Goal: Find specific page/section: Find specific page/section

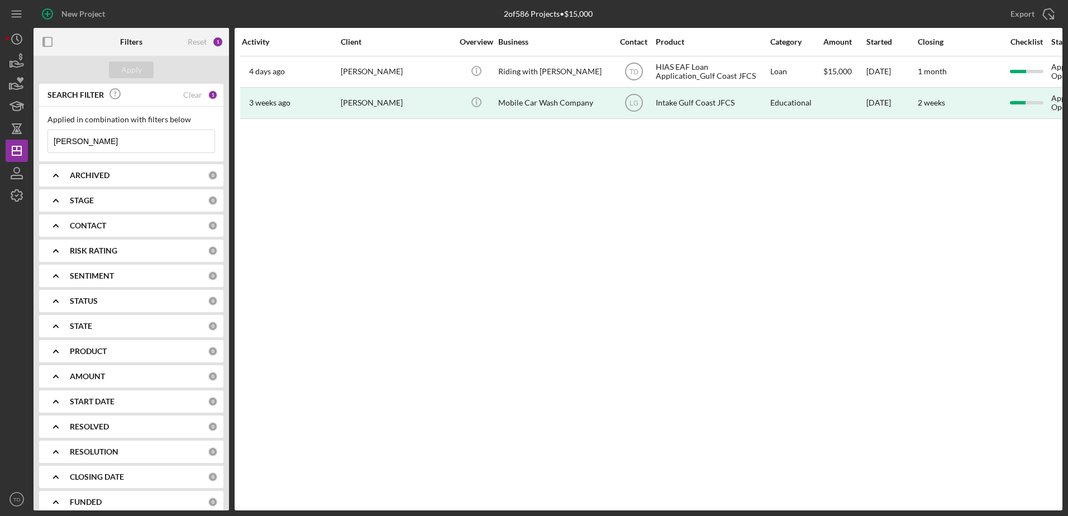
click at [97, 140] on input "[PERSON_NAME]" at bounding box center [131, 141] width 167 height 22
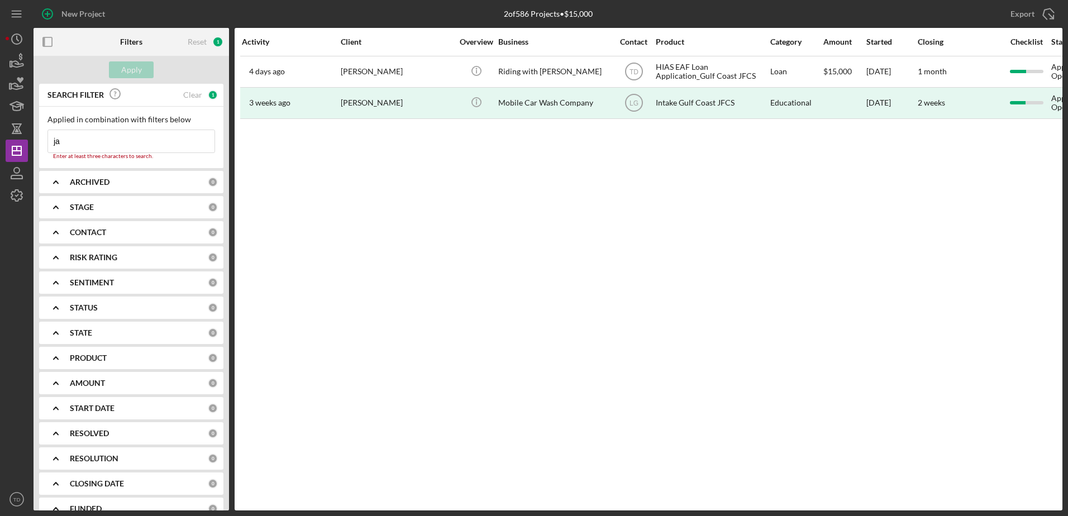
type input "j"
type input "c"
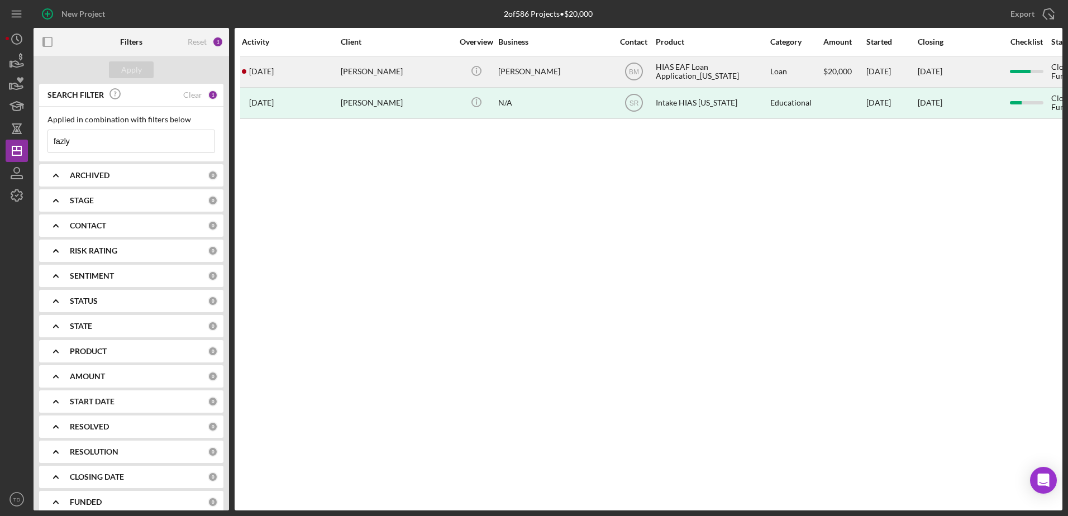
type input "fazly"
click at [305, 74] on div "[DATE] [PERSON_NAME]" at bounding box center [291, 72] width 98 height 30
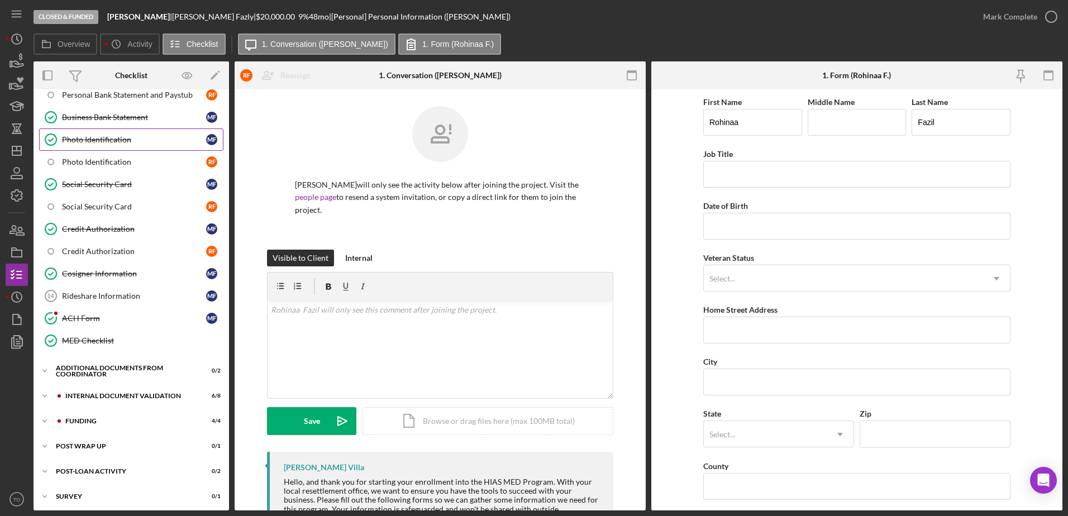
scroll to position [286, 0]
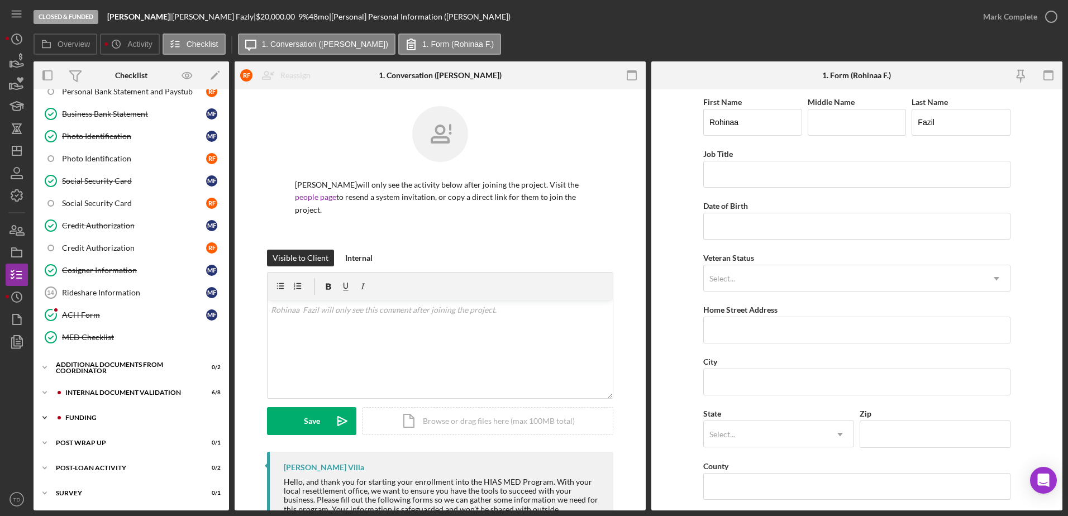
click at [93, 417] on div "Funding" at bounding box center [140, 418] width 150 height 7
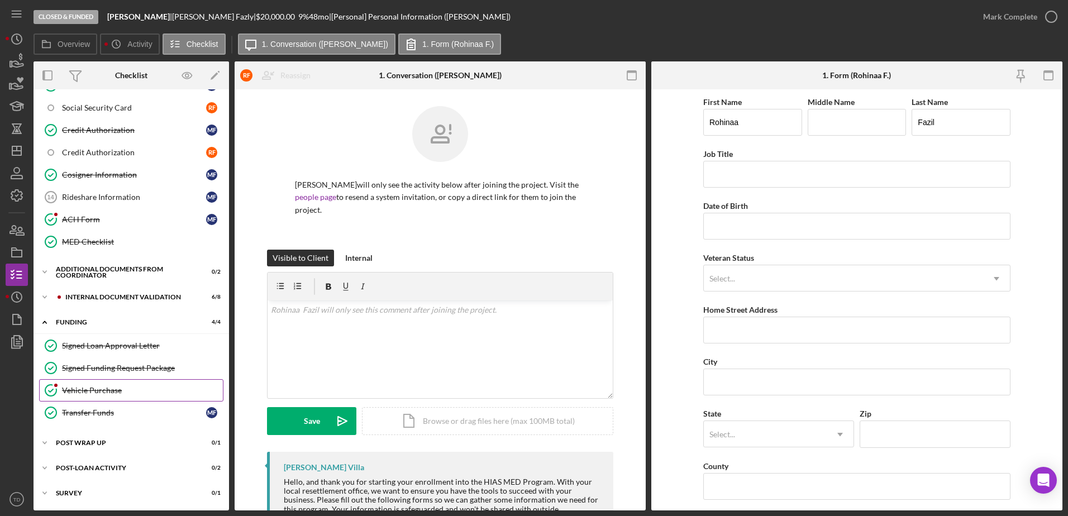
click at [89, 379] on link "Vehicle Purchase Vehicle Purchase" at bounding box center [131, 390] width 184 height 22
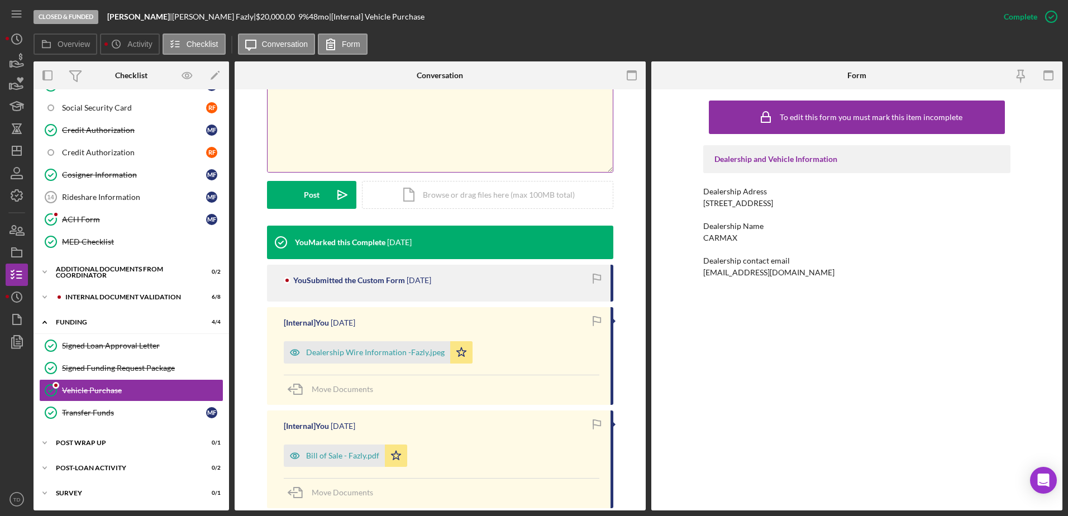
scroll to position [215, 0]
